Goal: Task Accomplishment & Management: Manage account settings

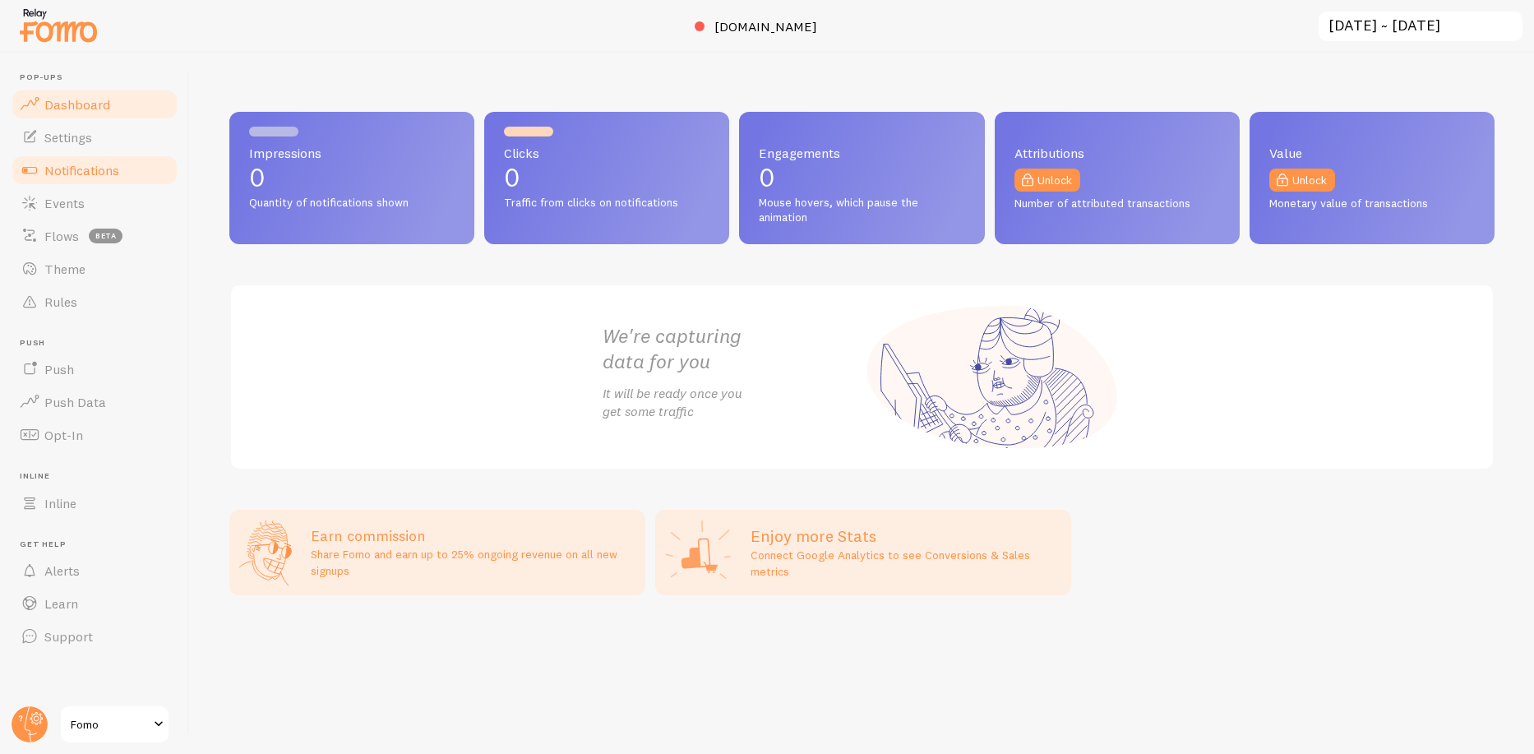
click at [106, 167] on span "Notifications" at bounding box center [81, 170] width 75 height 16
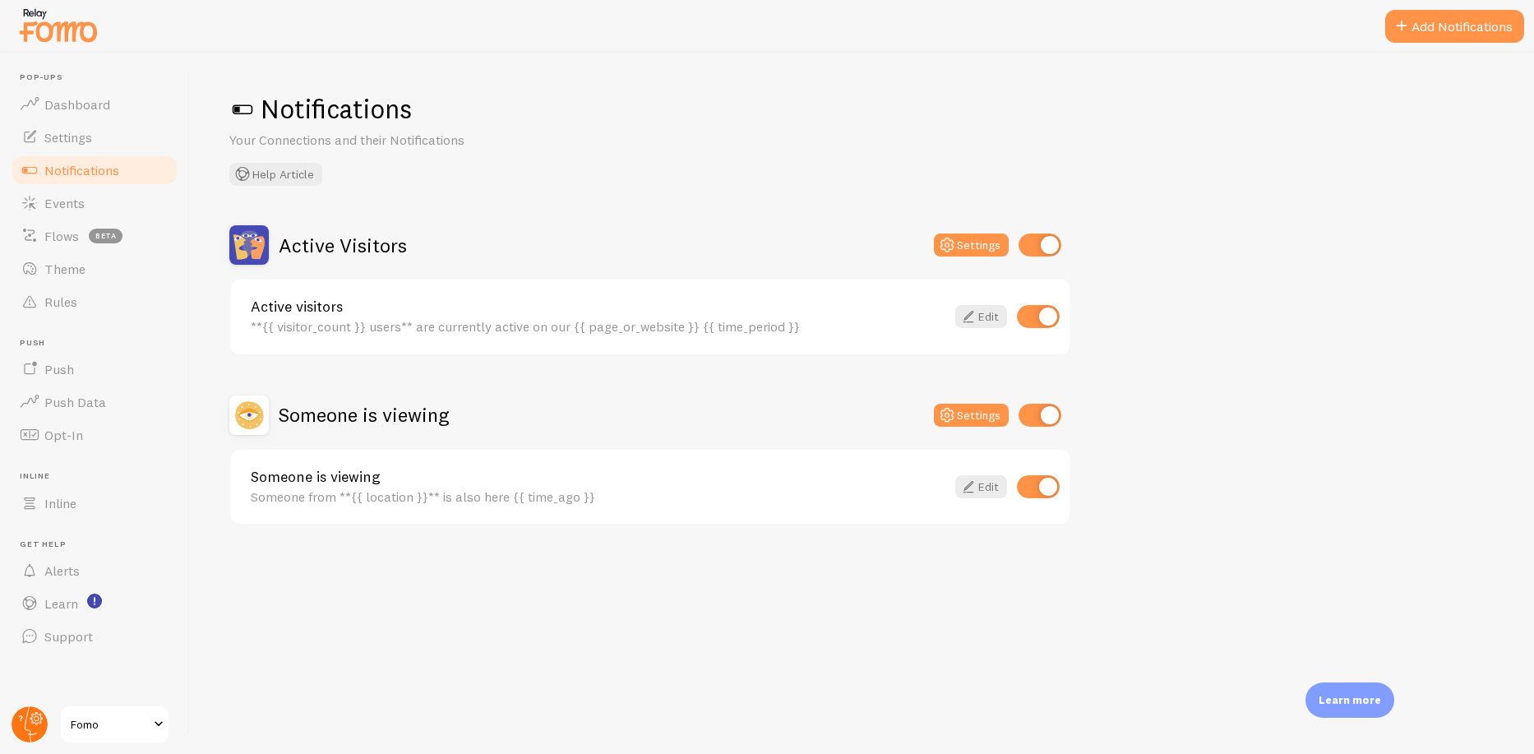
click at [39, 715] on circle at bounding box center [30, 724] width 36 height 36
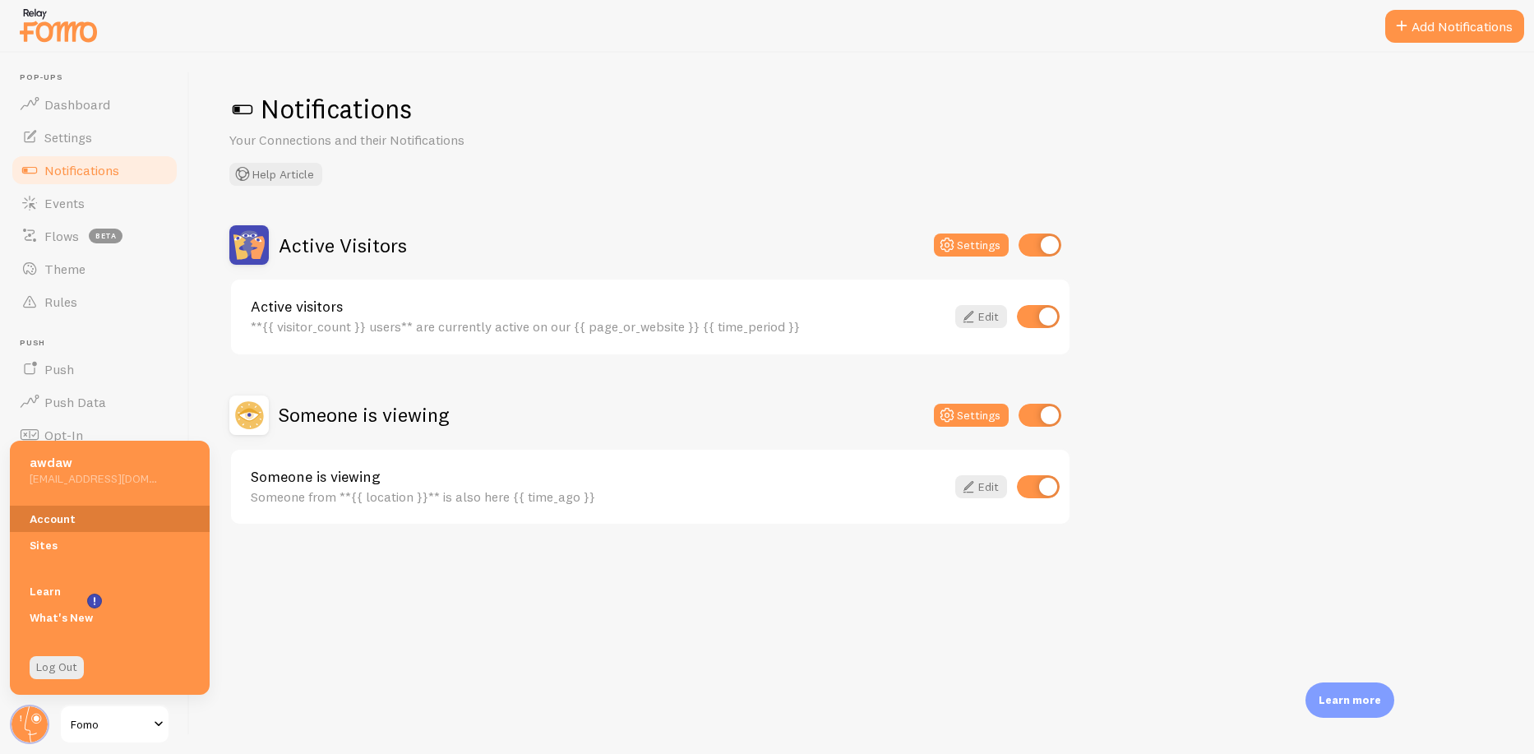
click at [86, 518] on link "Account" at bounding box center [110, 519] width 200 height 26
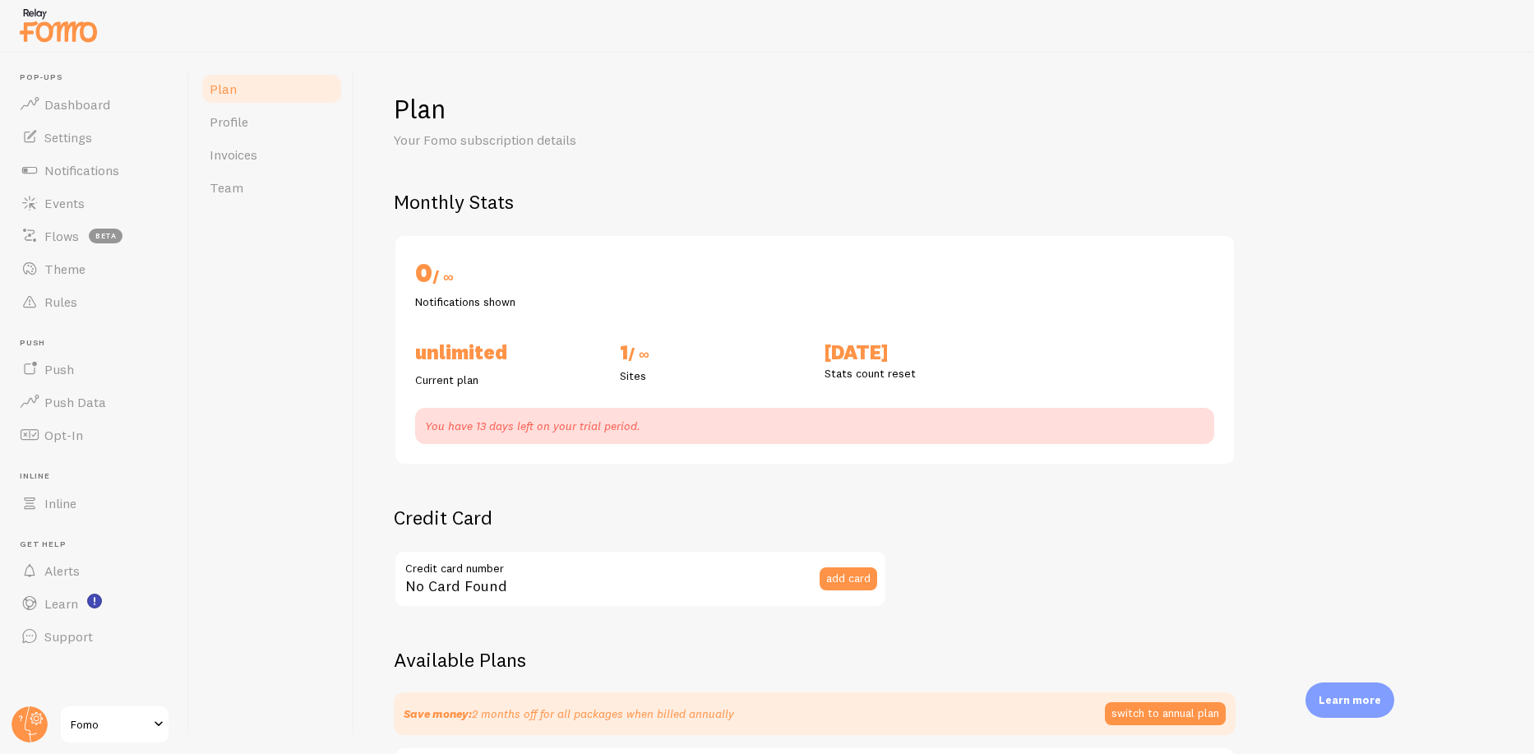
checkbox input "true"
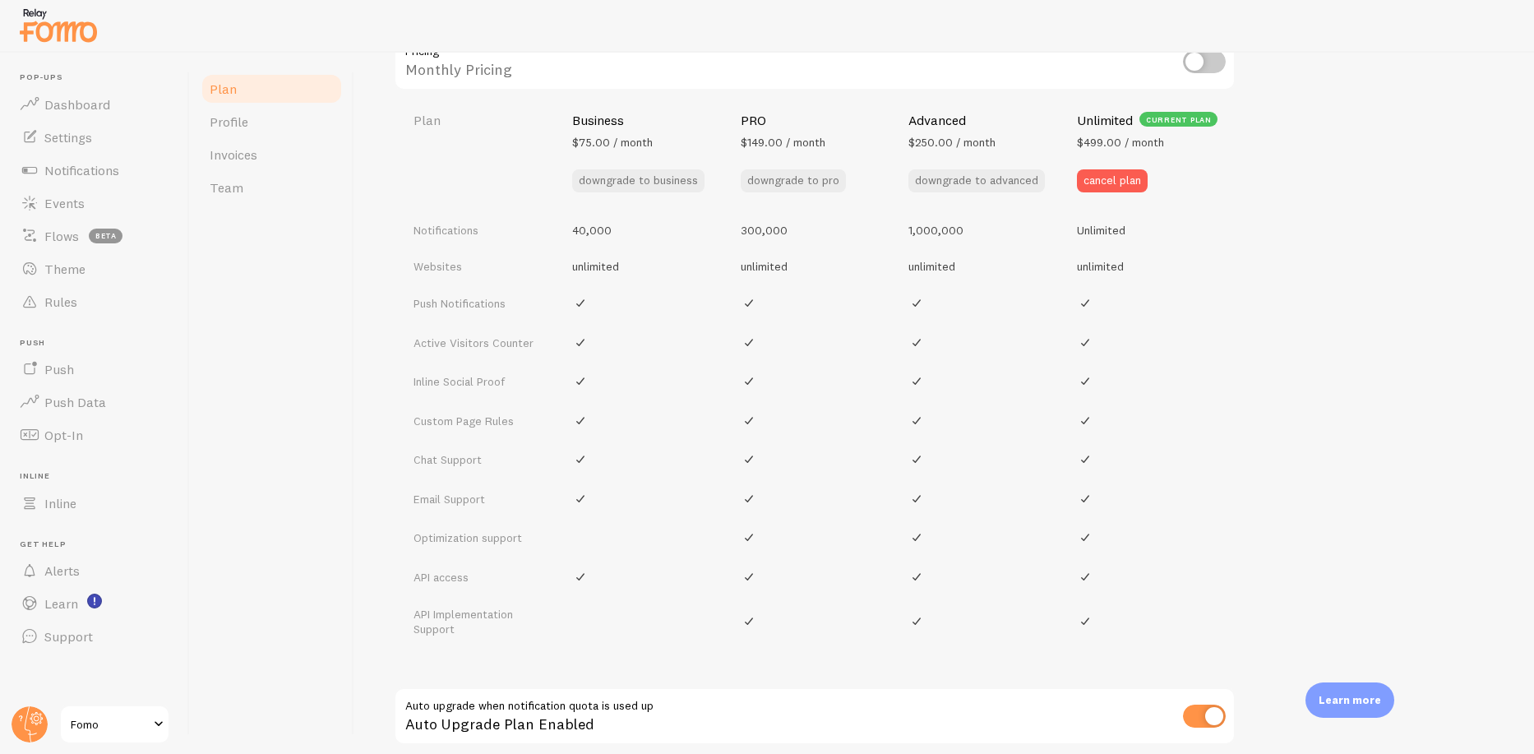
scroll to position [806, 0]
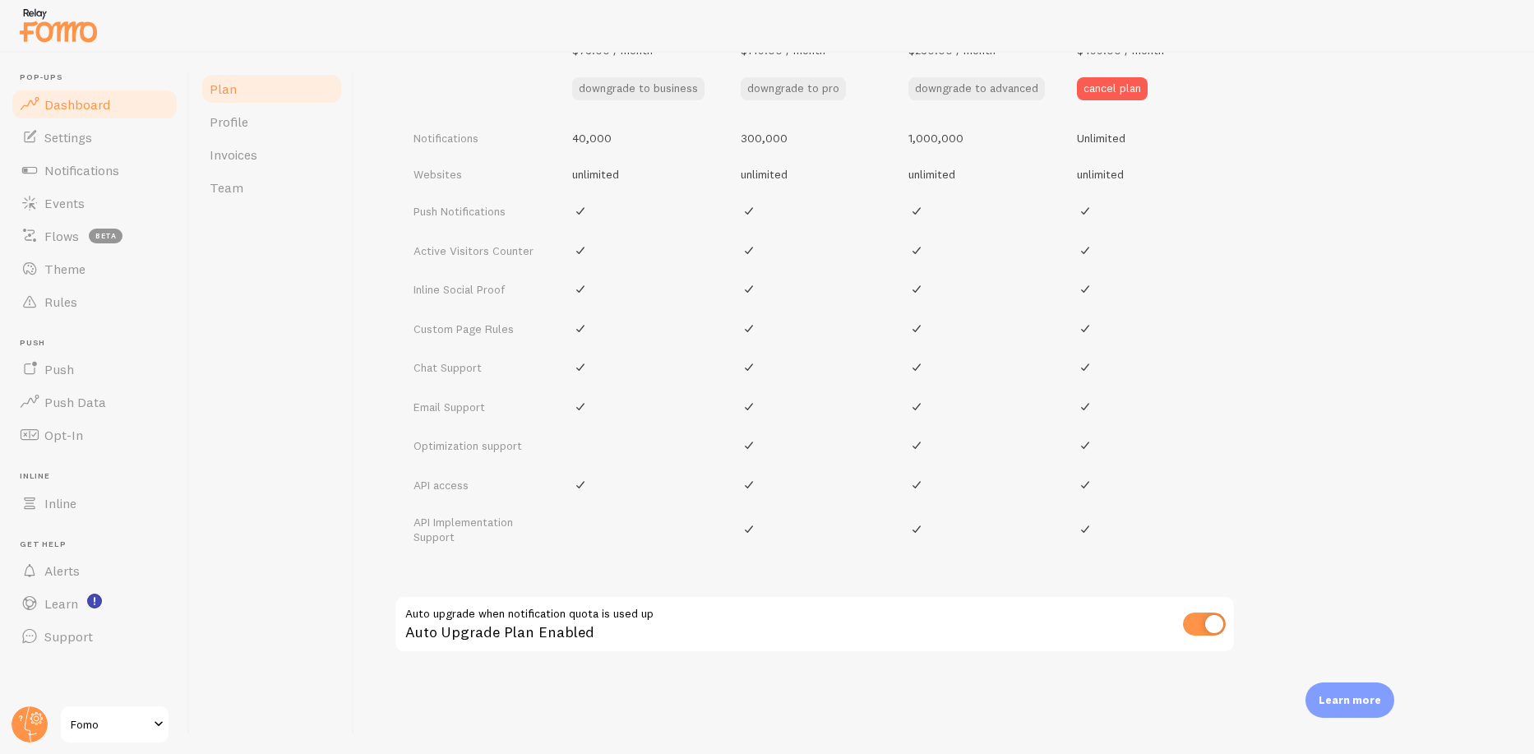
click at [92, 94] on link "Dashboard" at bounding box center [94, 104] width 169 height 33
